Goal: Connect with others: Connect with others

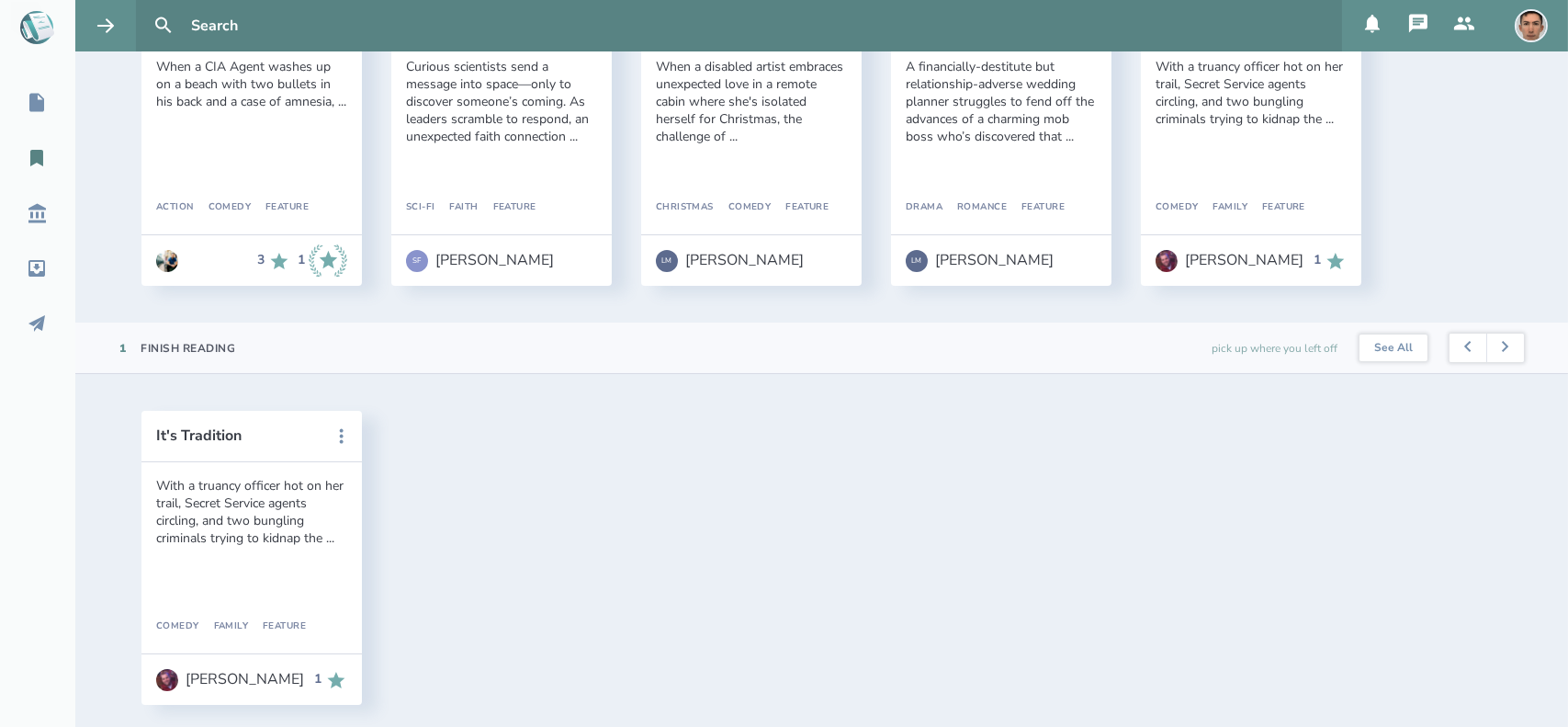
scroll to position [235, 0]
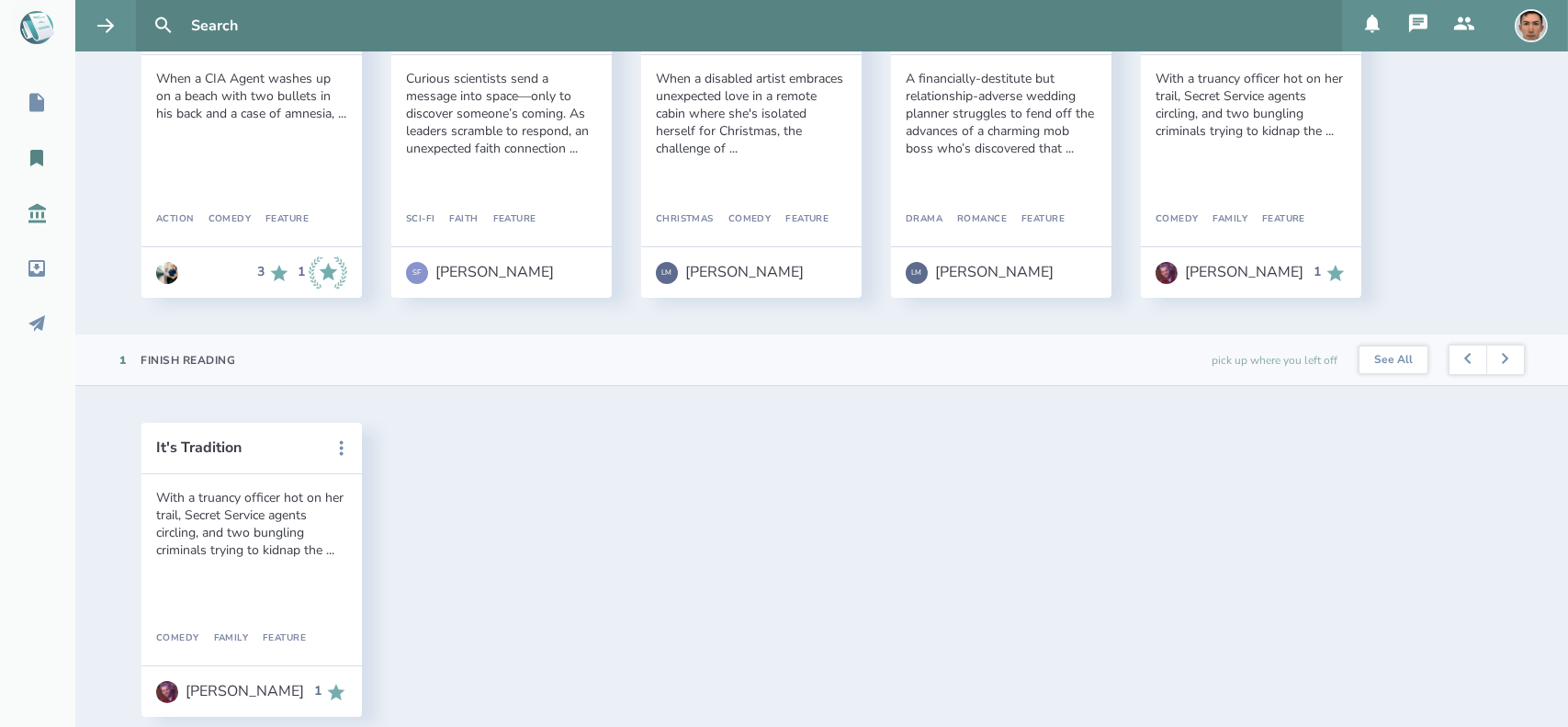
click at [25, 213] on div "Script Library" at bounding box center [76, 212] width 153 height 22
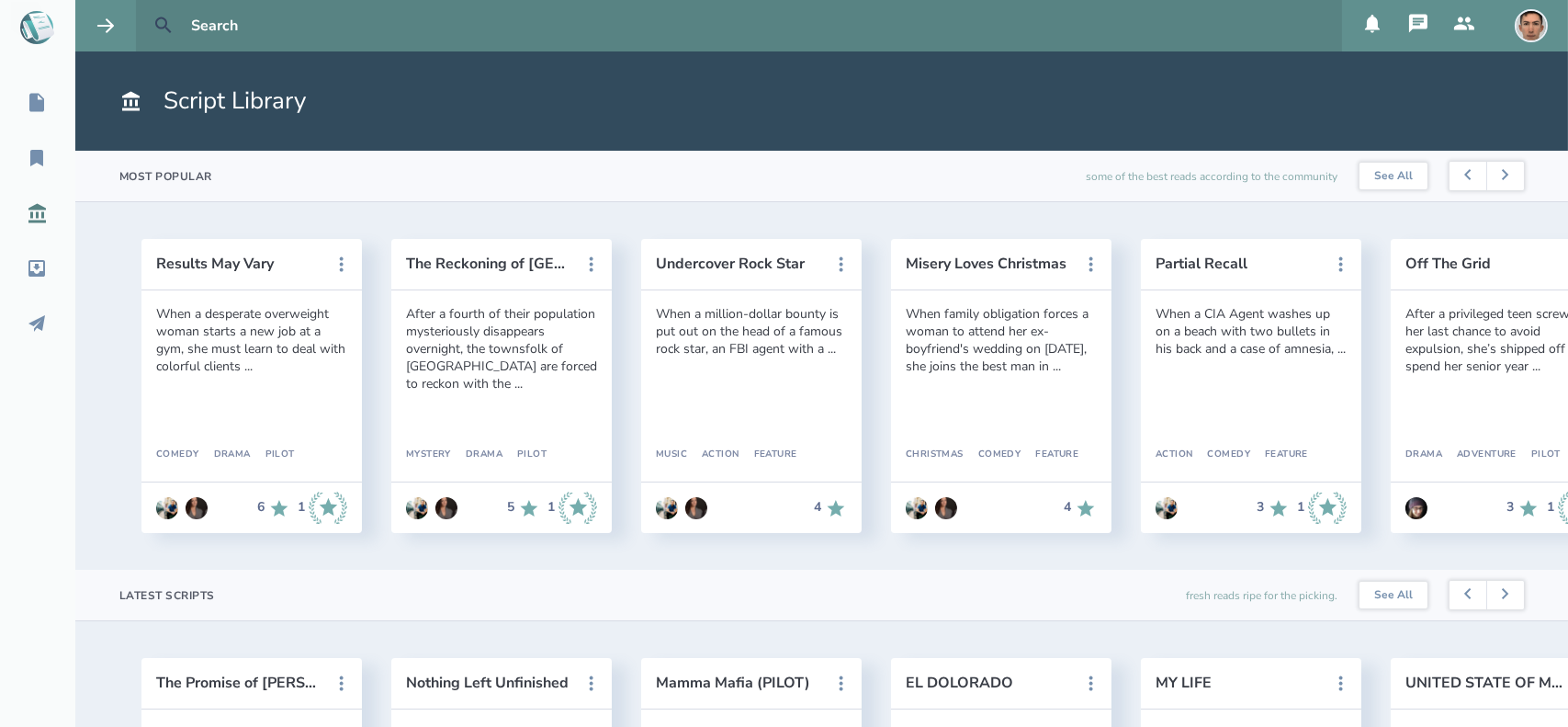
click at [153, 23] on icon at bounding box center [163, 25] width 22 height 22
click at [164, 27] on icon at bounding box center [163, 25] width 15 height 15
click at [36, 105] on icon at bounding box center [36, 102] width 14 height 18
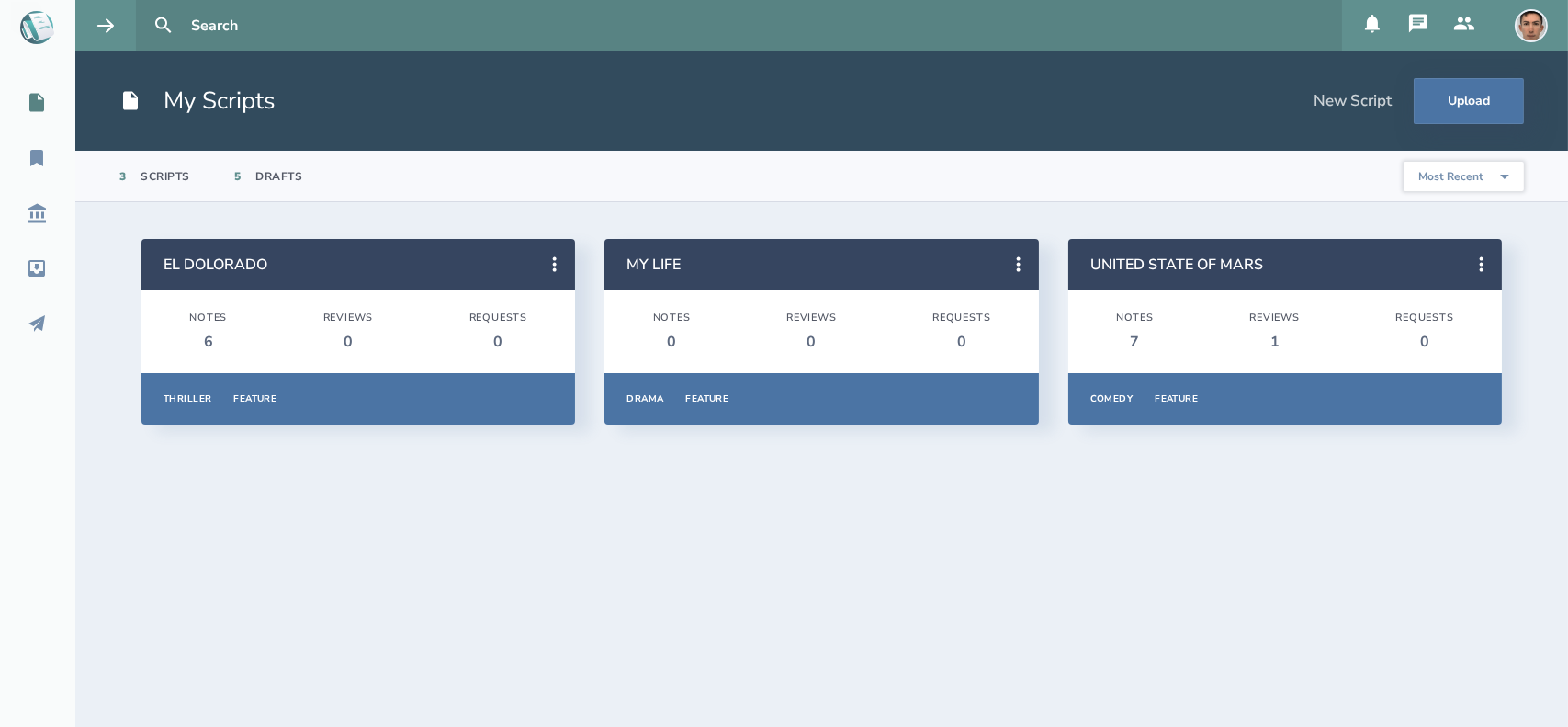
click at [235, 12] on input "text" at bounding box center [759, 26] width 1151 height 52
type input "[PERSON_NAME]"
click at [143, 6] on button at bounding box center [163, 26] width 40 height 40
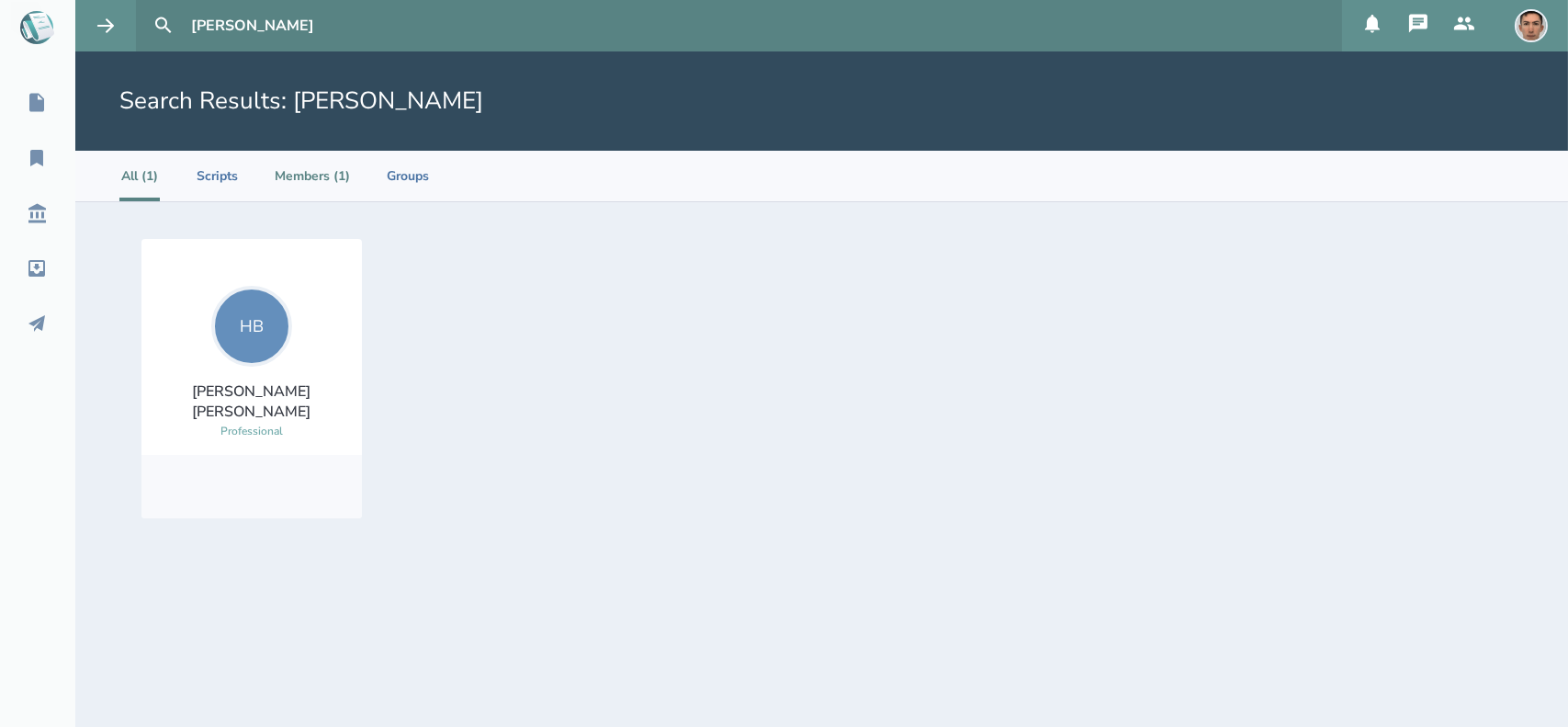
click at [318, 176] on li "Members (1)" at bounding box center [312, 176] width 76 height 51
click at [269, 354] on div "HB" at bounding box center [251, 326] width 81 height 81
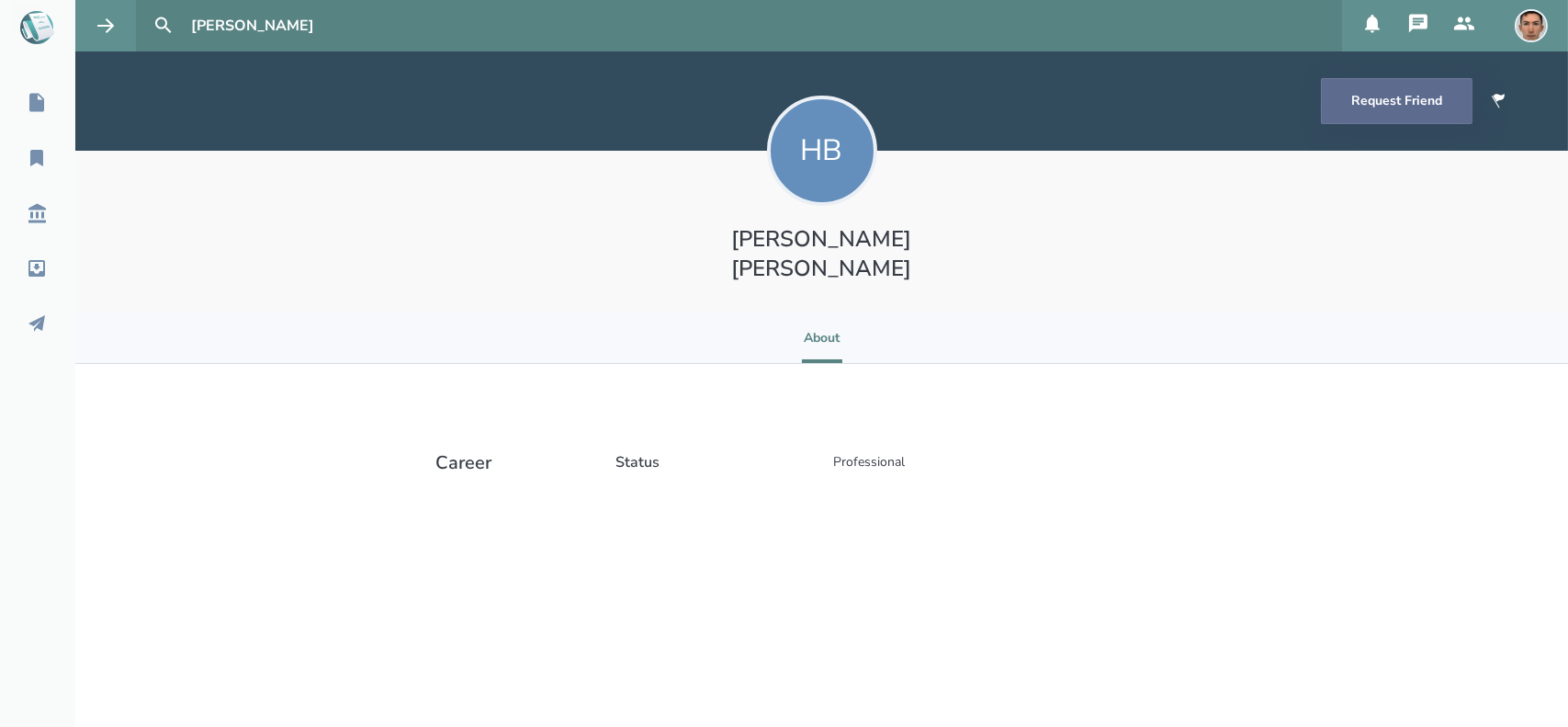
click at [1349, 95] on button "Request Friend" at bounding box center [1397, 101] width 152 height 46
click at [623, 452] on h2 "Status" at bounding box center [717, 462] width 202 height 20
click at [888, 437] on div "Professional" at bounding box center [870, 462] width 103 height 50
click at [636, 452] on h2 "Status" at bounding box center [717, 462] width 202 height 20
